Goal: Information Seeking & Learning: Learn about a topic

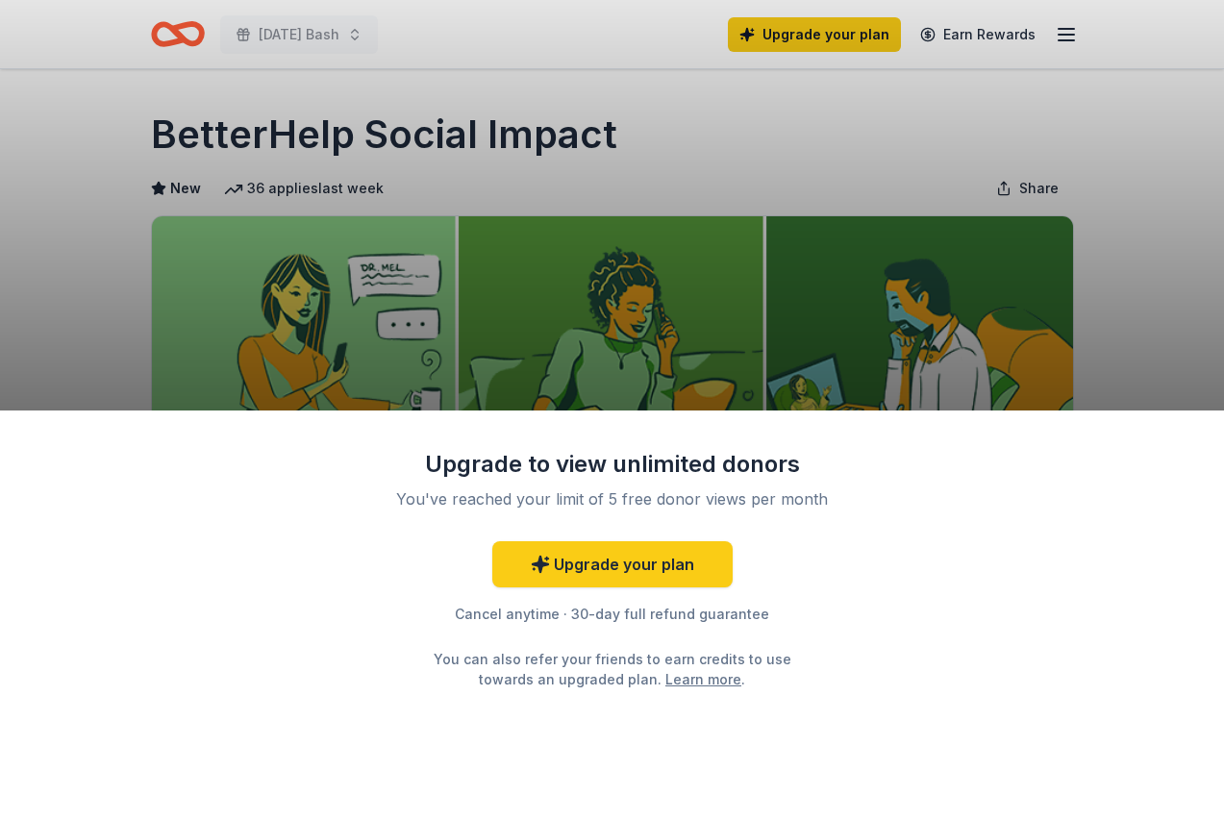
click at [755, 290] on div "Upgrade to view unlimited donors You've reached your limit of 5 free donor view…" at bounding box center [612, 410] width 1224 height 820
click at [1061, 142] on div "Upgrade to view unlimited donors You've reached your limit of 5 free donor view…" at bounding box center [612, 410] width 1224 height 820
click at [1062, 31] on div "Upgrade to view unlimited donors You've reached your limit of 5 free donor view…" at bounding box center [612, 410] width 1224 height 820
click at [160, 36] on div "Upgrade to view unlimited donors You've reached your limit of 5 free donor view…" at bounding box center [612, 410] width 1224 height 820
click at [195, 30] on div "Upgrade to view unlimited donors You've reached your limit of 5 free donor view…" at bounding box center [612, 410] width 1224 height 820
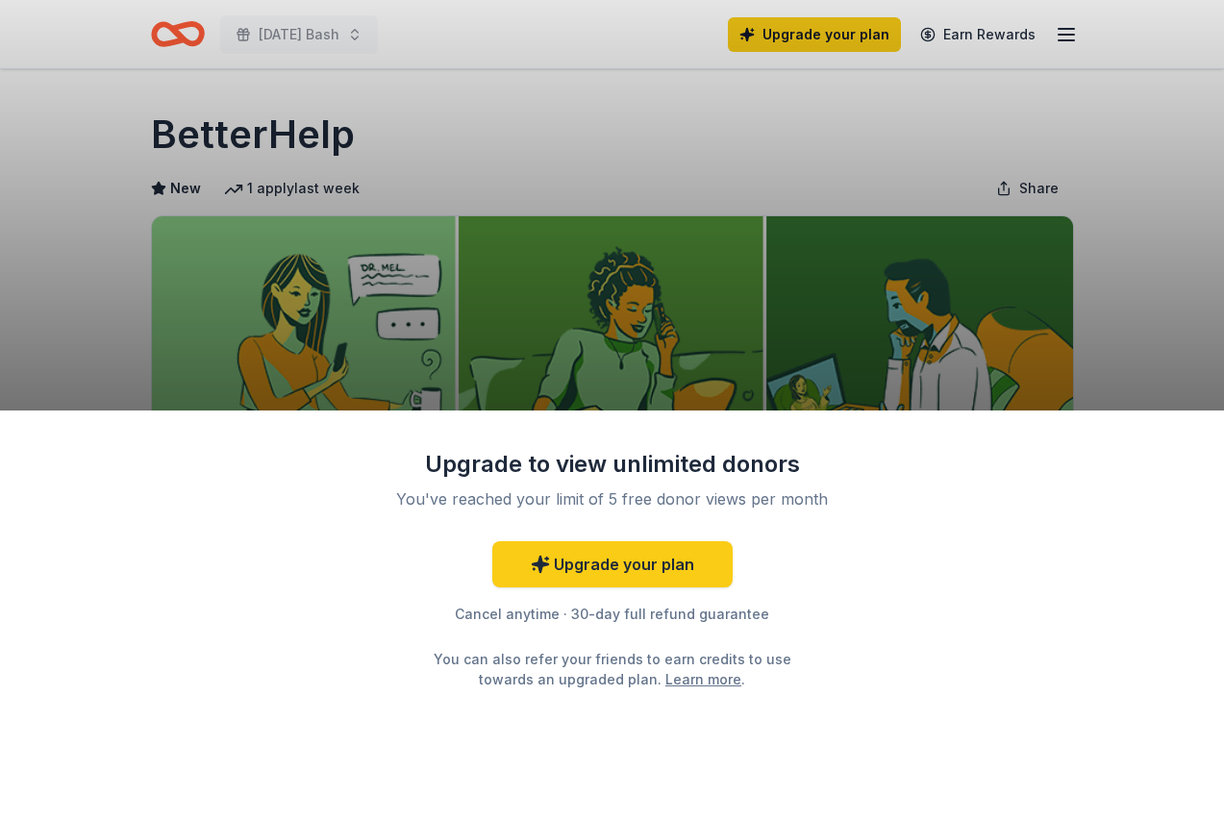
click at [259, 30] on div "Upgrade to view unlimited donors You've reached your limit of 5 free donor view…" at bounding box center [612, 410] width 1224 height 820
click at [398, 30] on div "Upgrade to view unlimited donors You've reached your limit of 5 free donor view…" at bounding box center [612, 410] width 1224 height 820
click at [571, 92] on div "Upgrade to view unlimited donors You've reached your limit of 5 free donor view…" at bounding box center [612, 410] width 1224 height 820
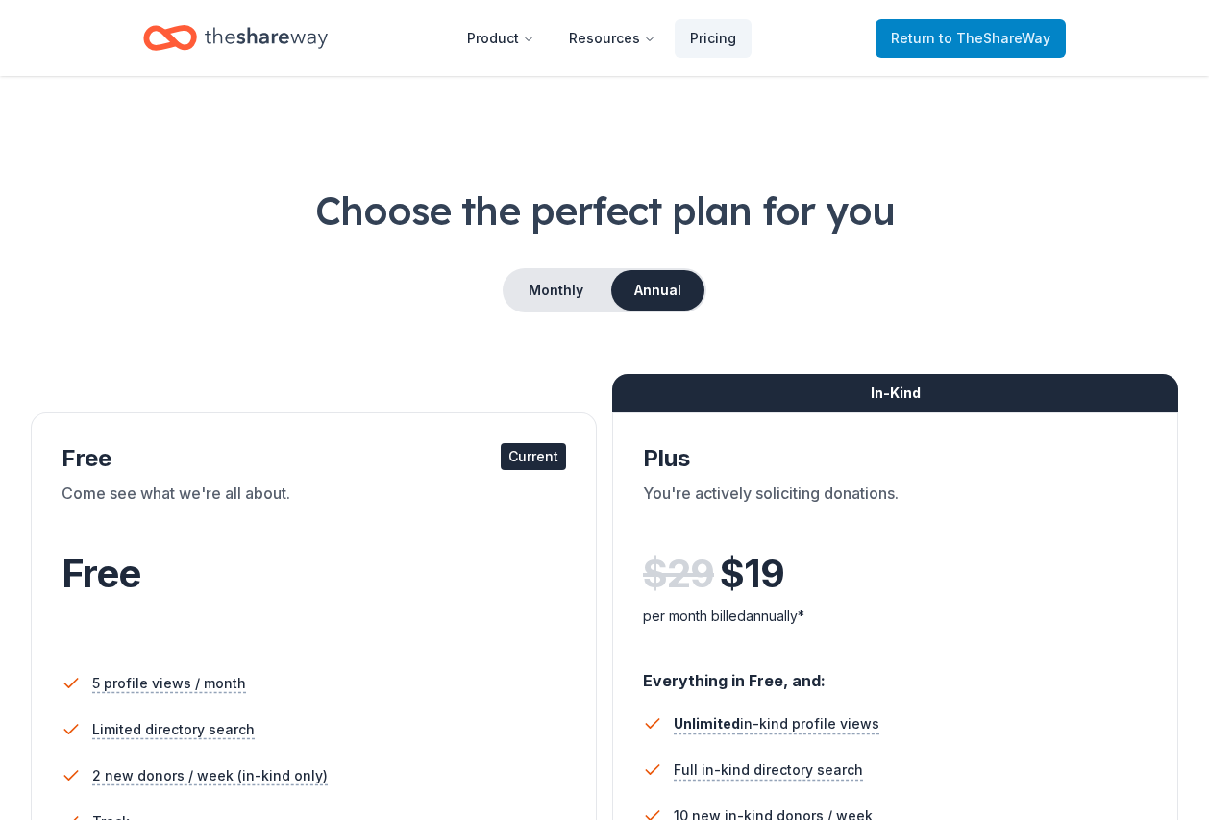
click at [984, 38] on span "to TheShareWay" at bounding box center [995, 38] width 112 height 16
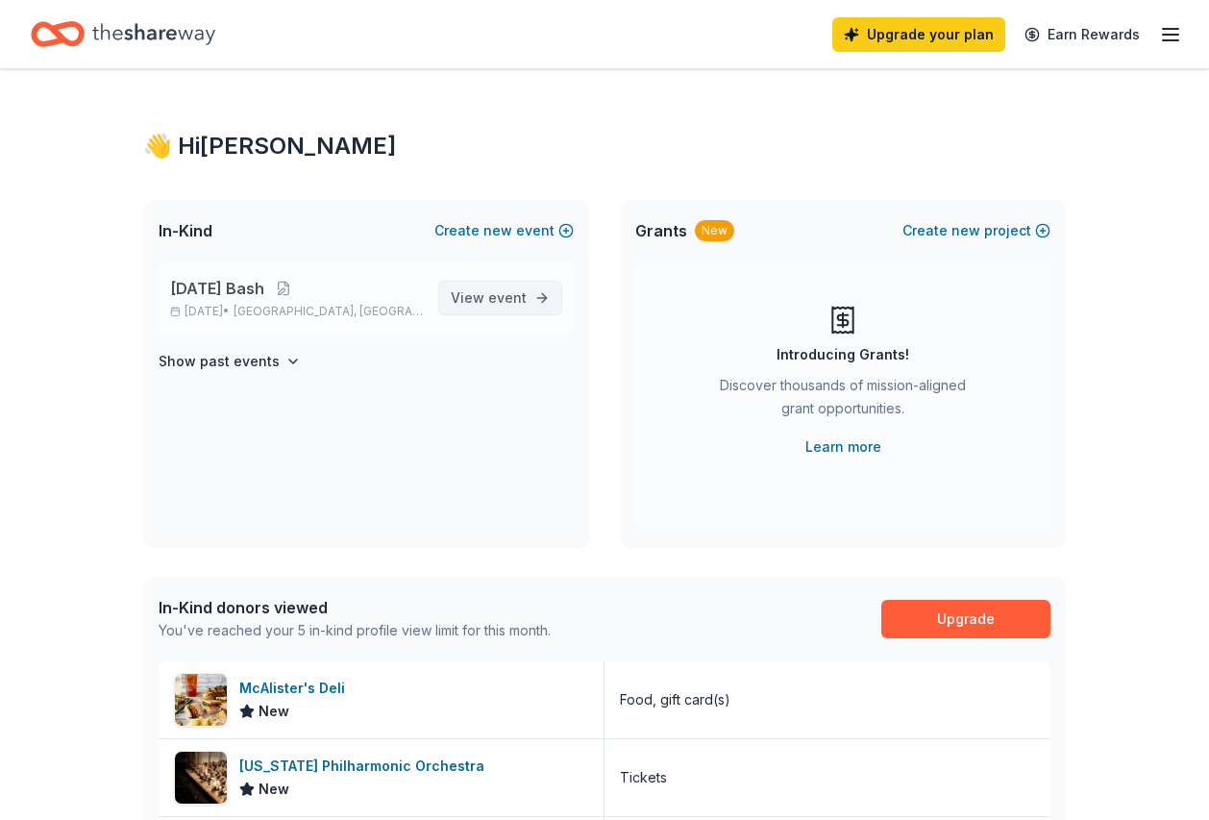
click at [496, 300] on span "event" at bounding box center [507, 297] width 38 height 16
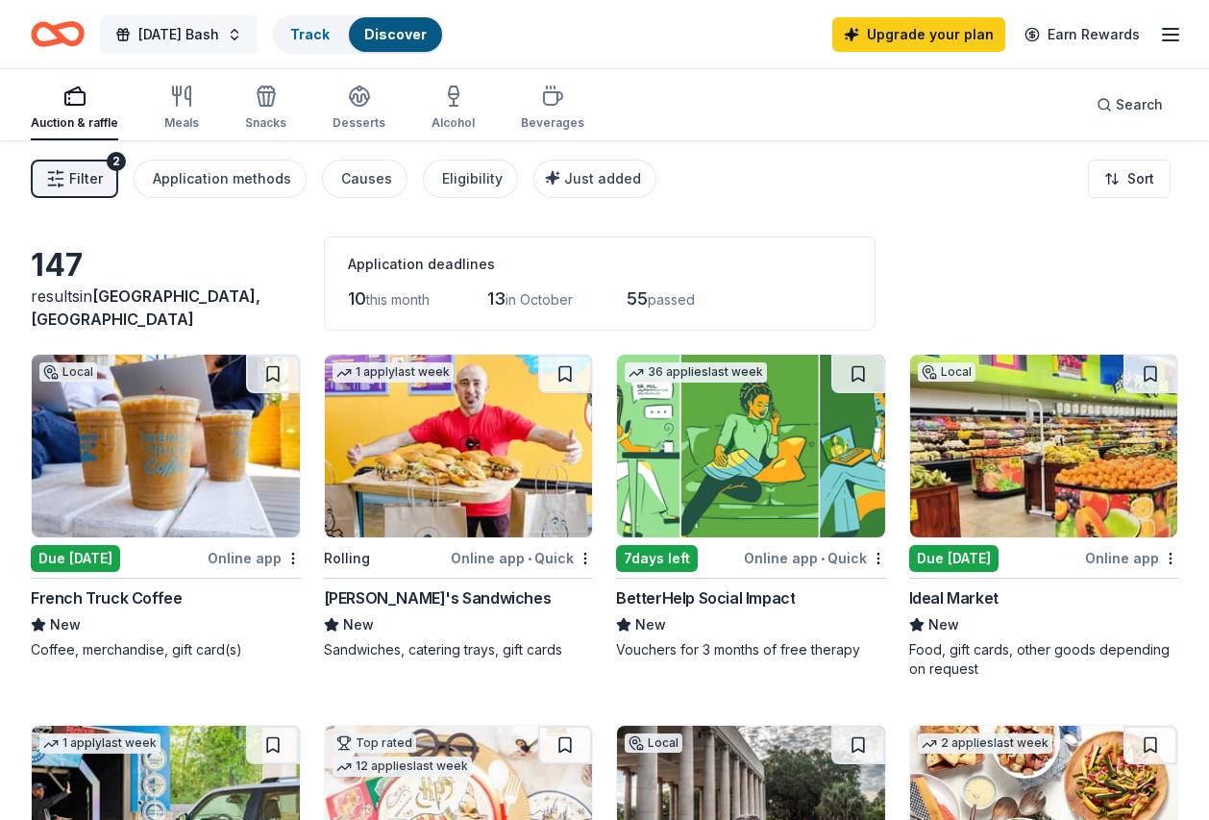
click at [203, 31] on span "[DATE] Bash" at bounding box center [178, 34] width 81 height 23
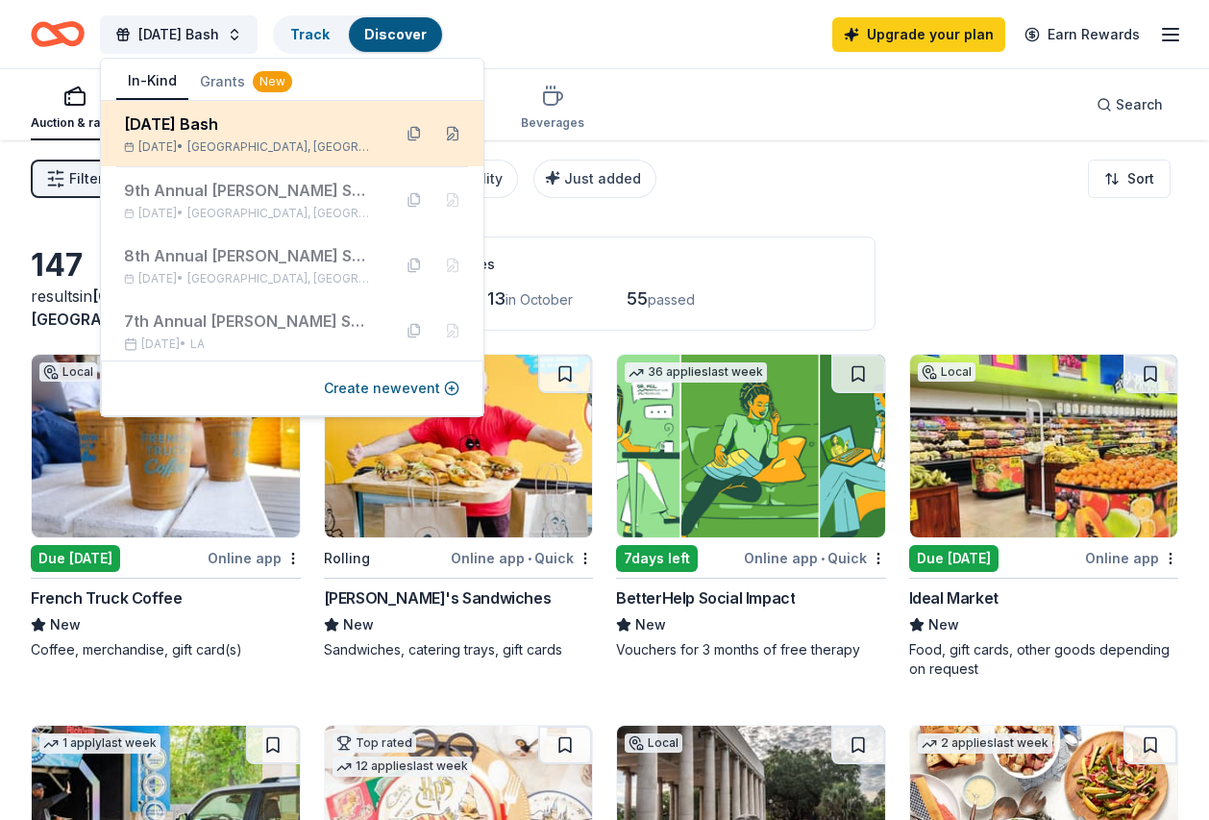
click at [201, 143] on div "Oct 28, 2025 • New Orleans, LA" at bounding box center [250, 146] width 252 height 15
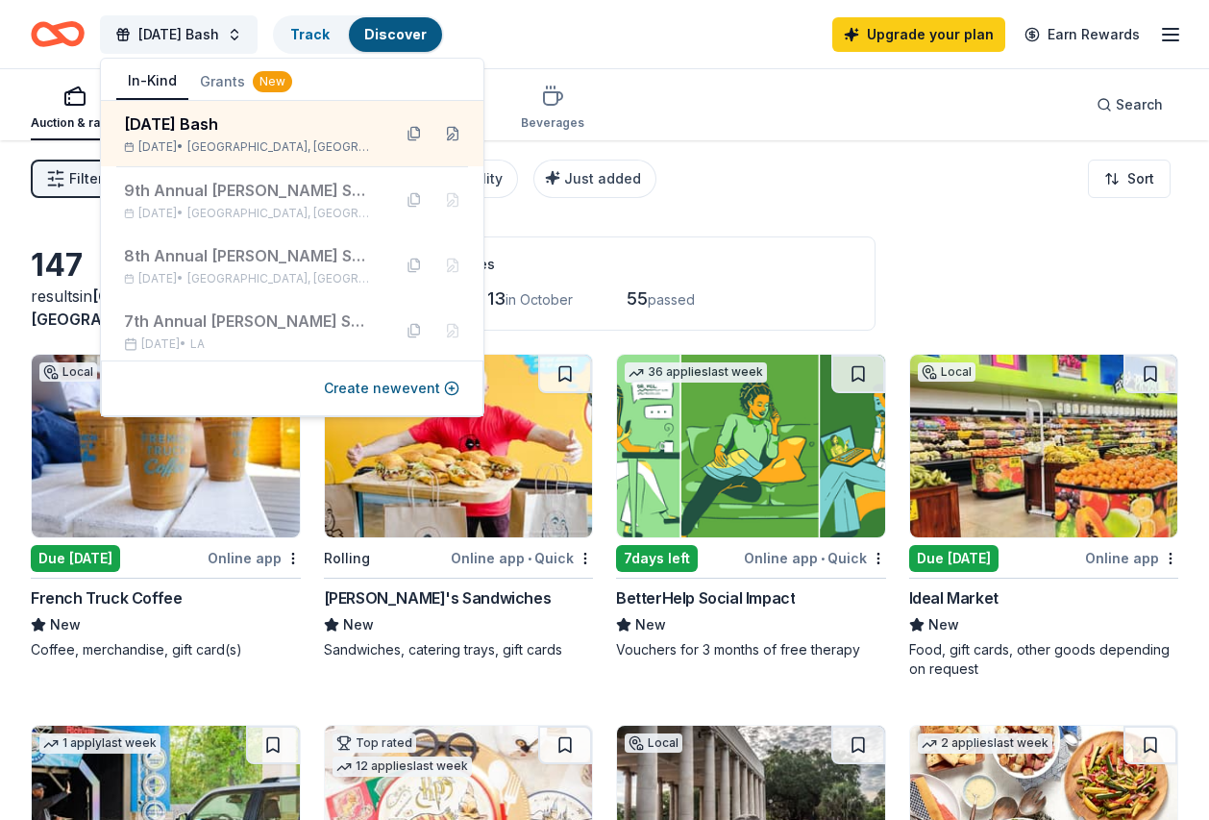
click at [835, 120] on div "Auction & raffle Meals Snacks Desserts Alcohol Beverages Search" at bounding box center [605, 104] width 1148 height 71
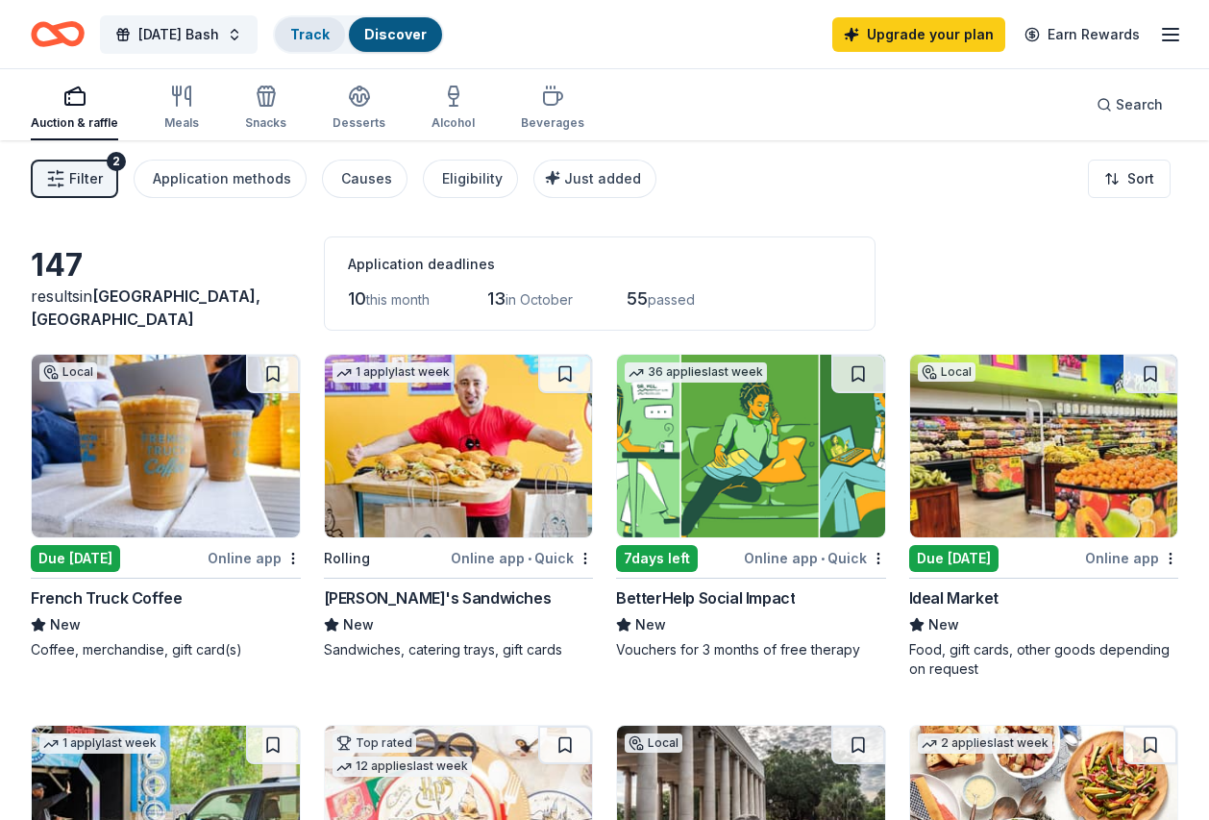
click at [339, 22] on div "Track" at bounding box center [310, 34] width 70 height 35
click at [336, 46] on div "Track" at bounding box center [310, 34] width 70 height 35
